Goal: Find specific page/section

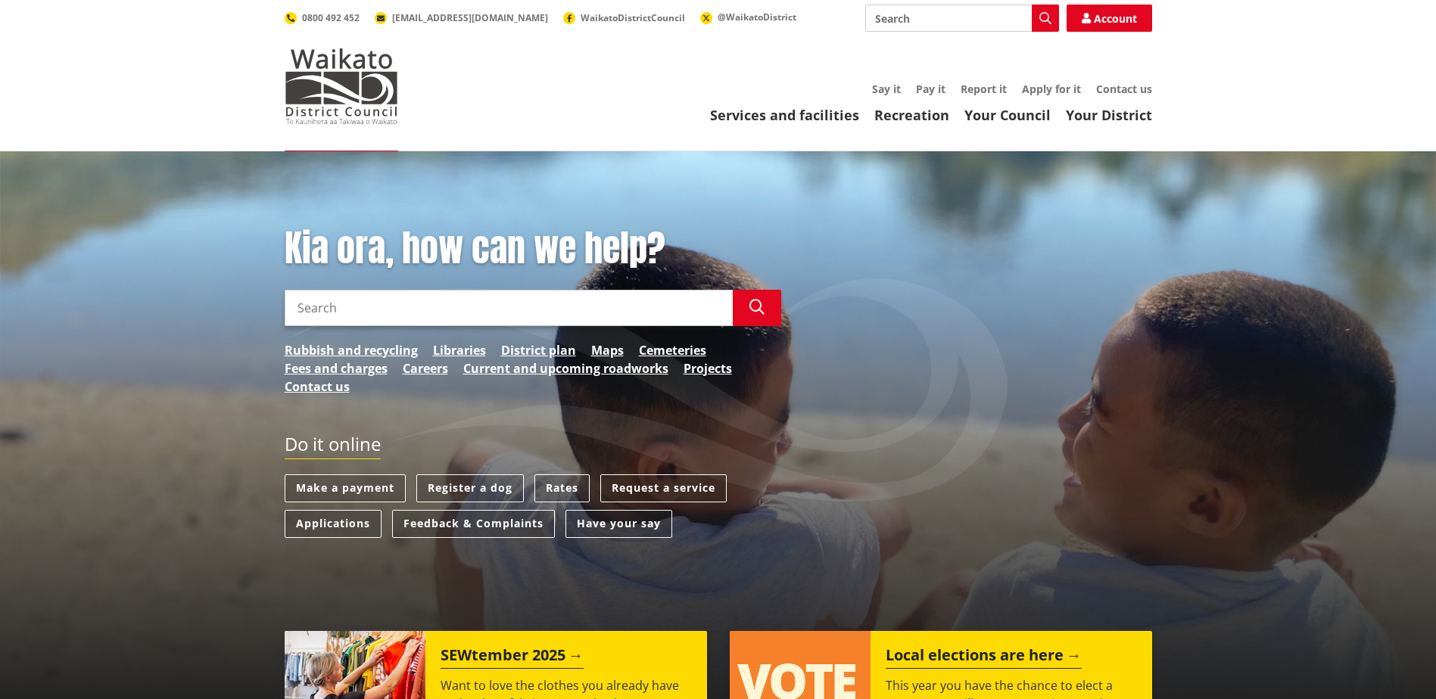
click at [1026, 116] on link "Your Council" at bounding box center [1007, 115] width 86 height 18
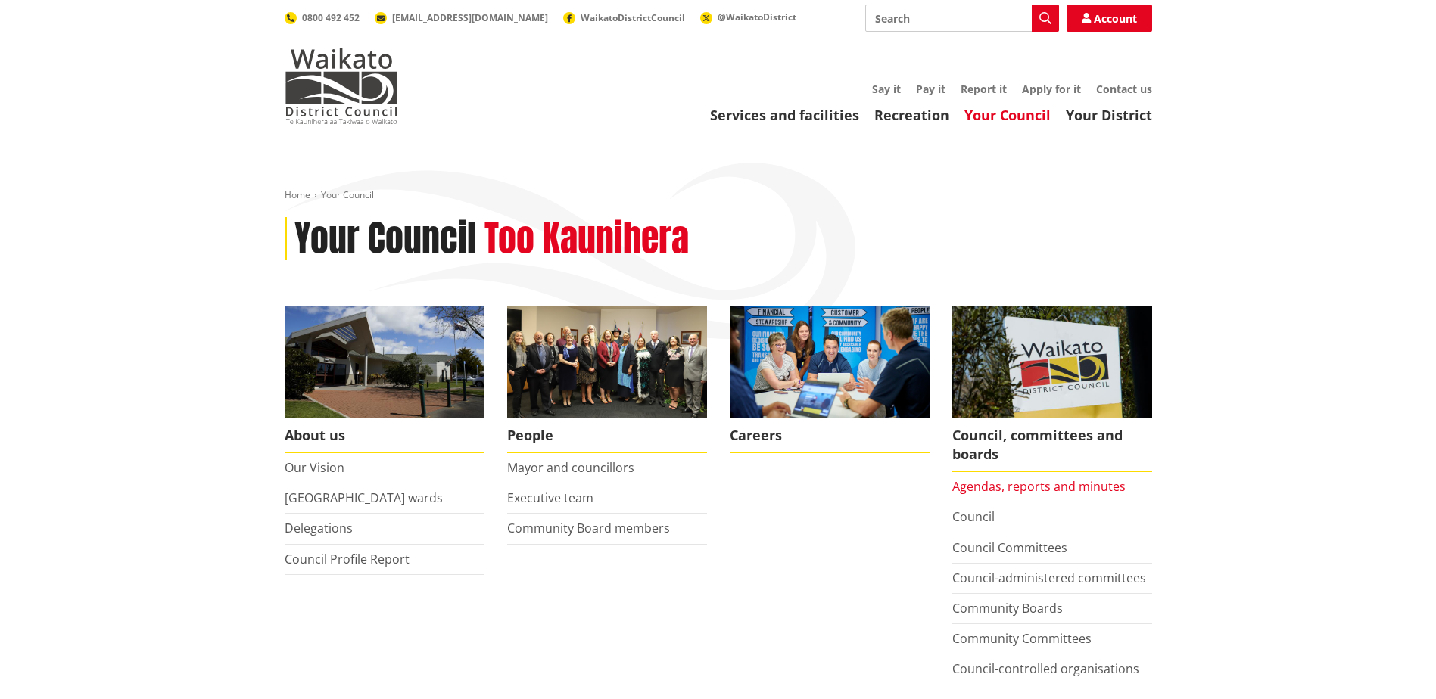
click at [991, 486] on link "Agendas, reports and minutes" at bounding box center [1038, 486] width 173 height 17
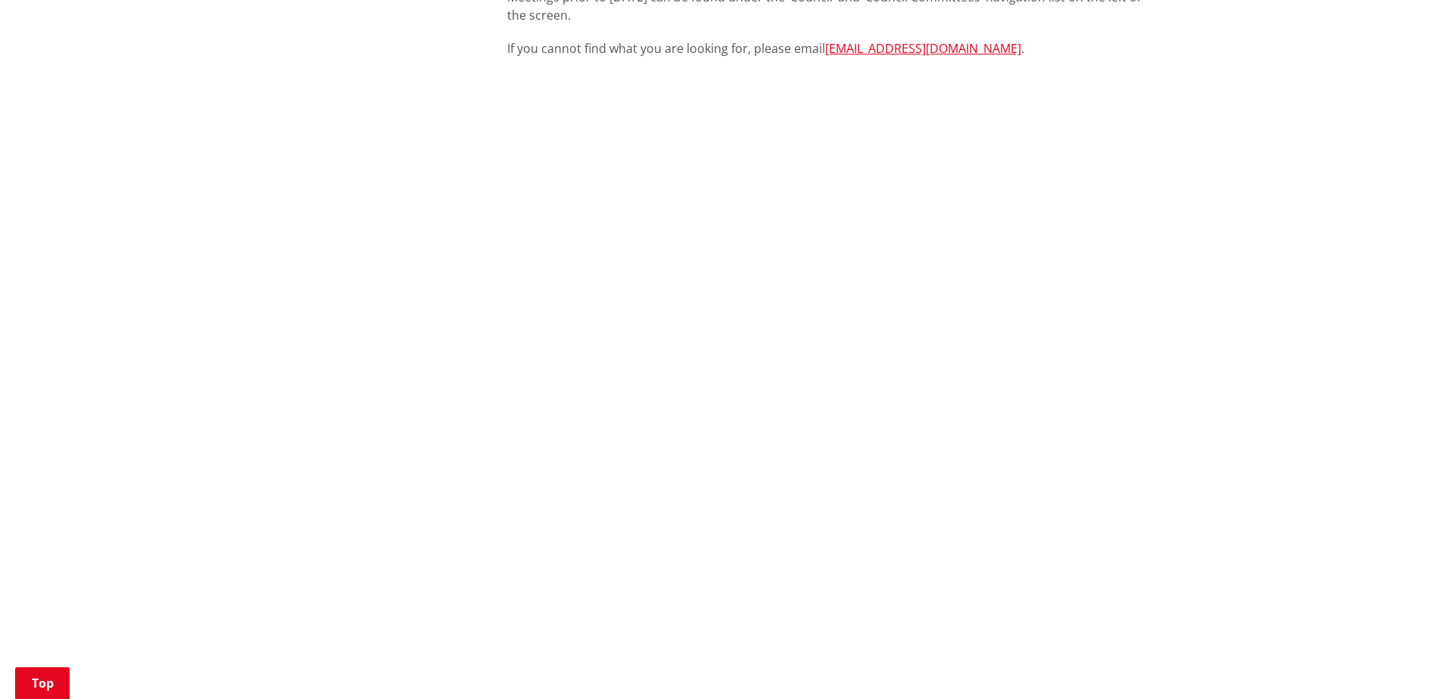
scroll to position [605, 0]
